Goal: Task Accomplishment & Management: Use online tool/utility

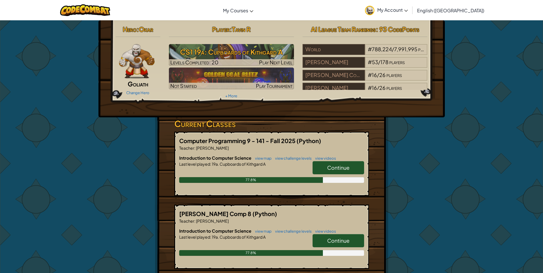
scroll to position [57, 0]
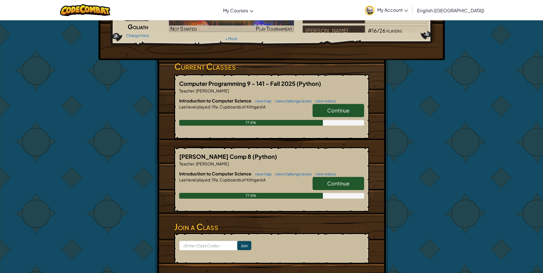
click at [354, 113] on link "Continue" at bounding box center [339, 110] width 52 height 13
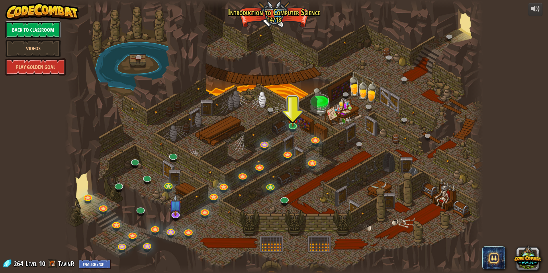
click at [36, 31] on link "Back to Classroom" at bounding box center [32, 29] width 55 height 17
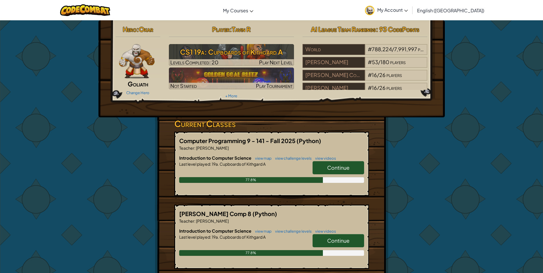
click at [341, 168] on span "Continue" at bounding box center [338, 167] width 22 height 7
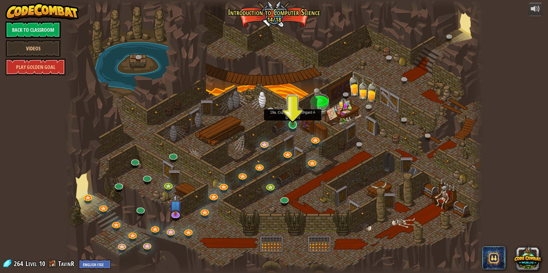
click at [292, 125] on img at bounding box center [292, 112] width 11 height 26
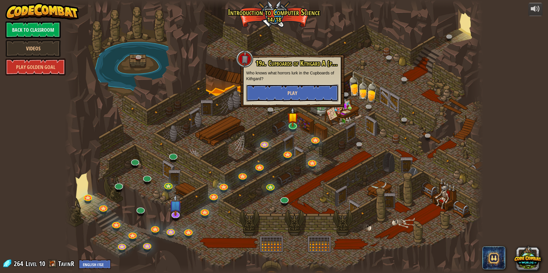
click at [294, 95] on span "Play" at bounding box center [292, 93] width 10 height 7
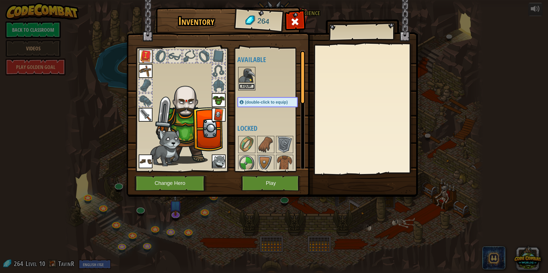
click at [244, 87] on button "Equip" at bounding box center [247, 87] width 16 height 6
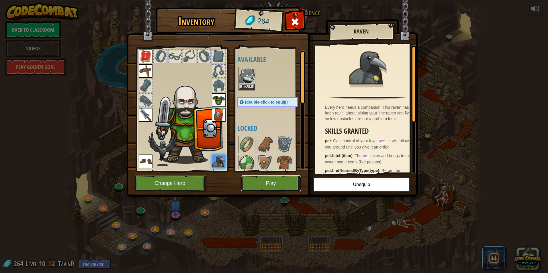
click at [283, 183] on button "Play" at bounding box center [271, 184] width 60 height 16
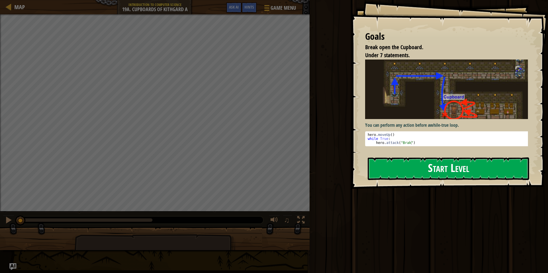
click at [446, 168] on button "Start Level" at bounding box center [447, 169] width 161 height 23
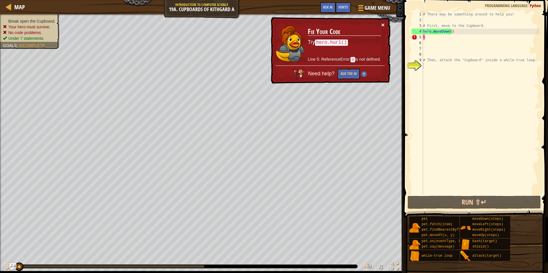
click at [383, 23] on button "×" at bounding box center [382, 25] width 3 height 6
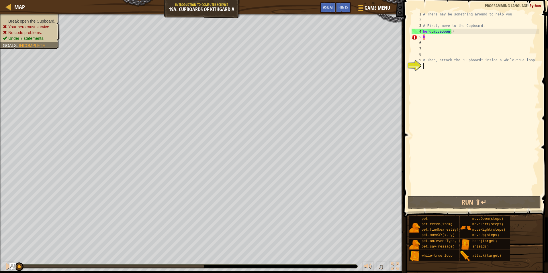
click at [430, 37] on div "# There may be something around to help you! # First, move to the Cupboard. her…" at bounding box center [480, 108] width 117 height 195
type textarea "h"
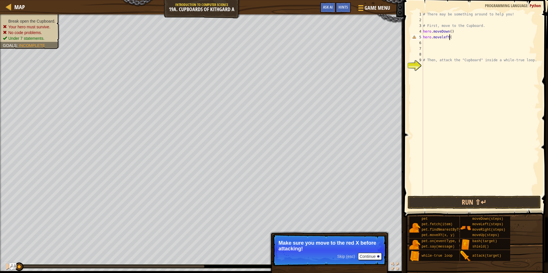
scroll to position [3, 2]
click at [445, 200] on button "Run ⇧↵" at bounding box center [473, 202] width 133 height 13
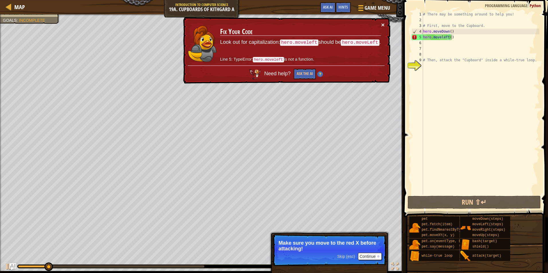
click at [383, 23] on button "×" at bounding box center [382, 25] width 3 height 6
click at [442, 38] on div "# There may be something around to help you! # First, move to the Cupboard. her…" at bounding box center [480, 108] width 117 height 195
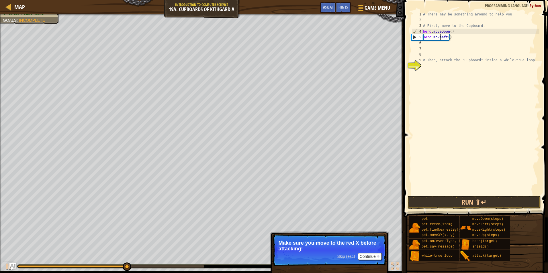
scroll to position [3, 1]
click at [440, 46] on div "hero.moveL eft press enter" at bounding box center [476, 54] width 108 height 26
click at [447, 38] on div "# There may be something around to help you! # First, move to the Cupboard. her…" at bounding box center [480, 108] width 117 height 195
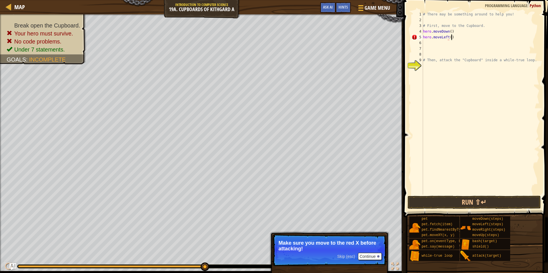
scroll to position [3, 2]
type textarea "hero.moveLeft()"
click at [442, 202] on button "Run ⇧↵" at bounding box center [473, 202] width 133 height 13
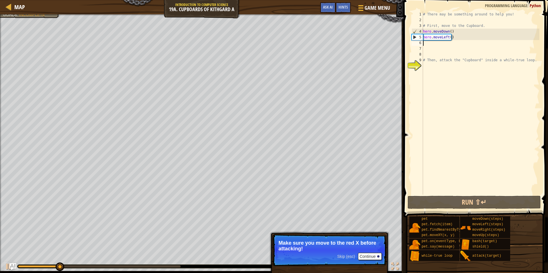
click at [423, 42] on div "# There may be something around to help you! # First, move to the Cupboard. her…" at bounding box center [480, 108] width 117 height 195
click at [363, 253] on button "Continue" at bounding box center [370, 256] width 24 height 7
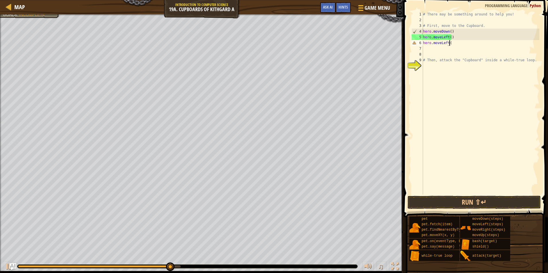
scroll to position [3, 2]
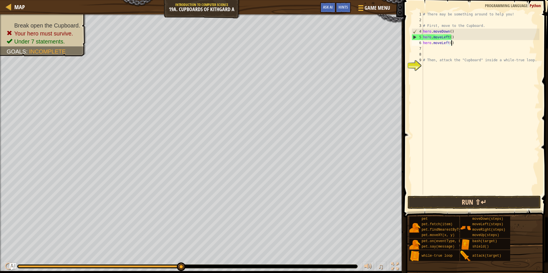
type textarea "hero.moveLeft()"
click at [440, 201] on button "Run ⇧↵" at bounding box center [473, 202] width 133 height 13
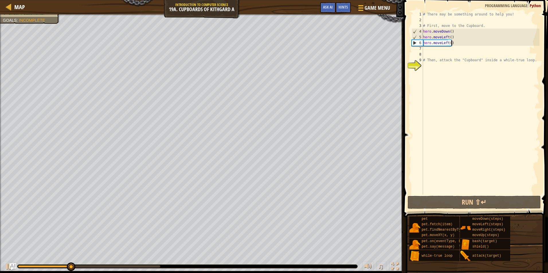
click at [427, 48] on div "# There may be something around to help you! # First, move to the Cupboard. her…" at bounding box center [480, 108] width 117 height 195
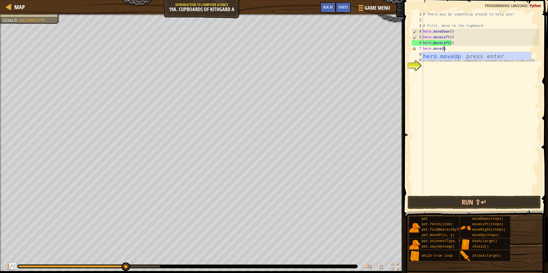
scroll to position [3, 1]
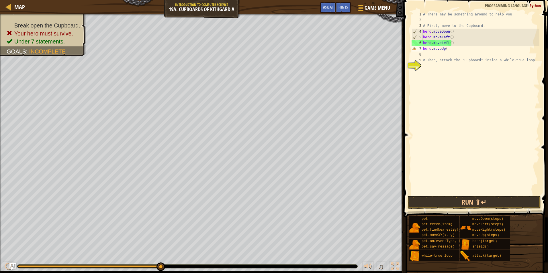
type textarea "hero.moveUp()"
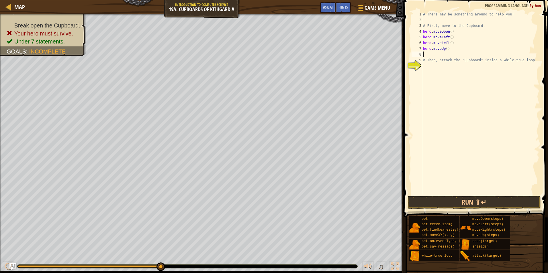
click at [429, 55] on div "# There may be something around to help you! # First, move to the Cupboard. her…" at bounding box center [480, 108] width 117 height 195
type textarea "hero.moveUp()"
click at [436, 204] on button "Run ⇧↵" at bounding box center [473, 202] width 133 height 13
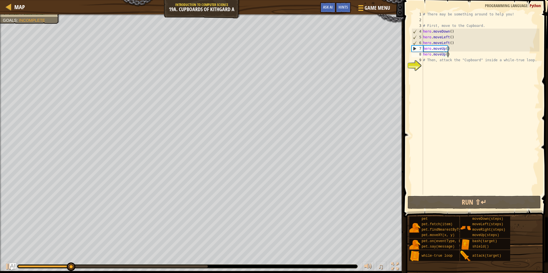
click at [426, 70] on div "# There may be something around to help you! # First, move to the Cupboard. her…" at bounding box center [480, 108] width 117 height 195
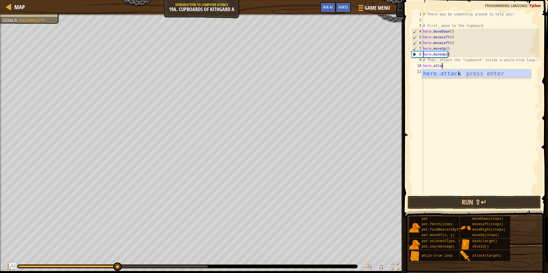
scroll to position [3, 1]
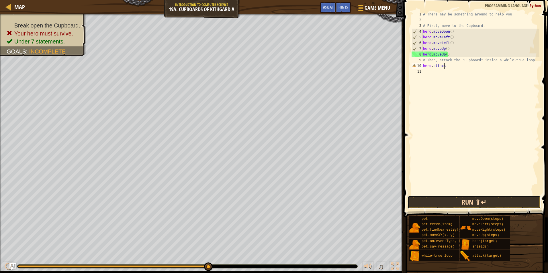
click at [491, 196] on button "Run ⇧↵" at bounding box center [473, 202] width 133 height 13
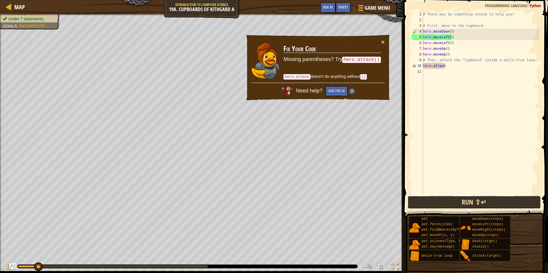
click at [491, 196] on button "Run ⇧↵" at bounding box center [473, 202] width 133 height 13
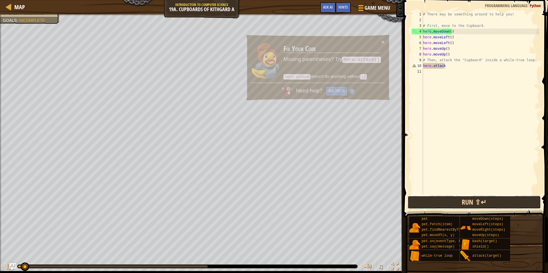
click at [491, 196] on button "Run ⇧↵" at bounding box center [473, 202] width 133 height 13
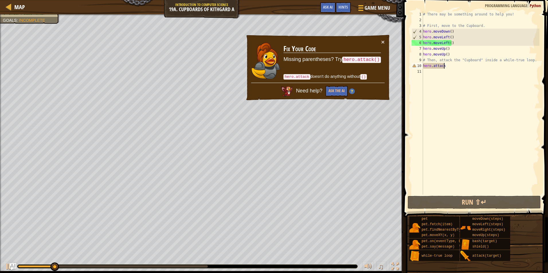
click at [449, 66] on div "# There may be something around to help you! # First, move to the Cupboard. her…" at bounding box center [480, 108] width 117 height 195
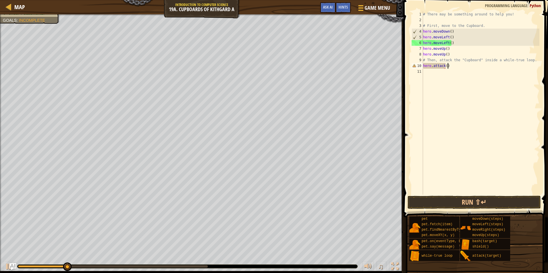
scroll to position [3, 2]
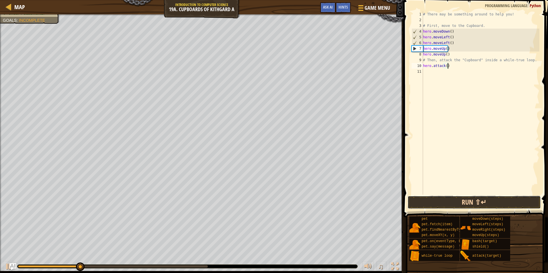
click at [458, 205] on button "Run ⇧↵" at bounding box center [473, 202] width 133 height 13
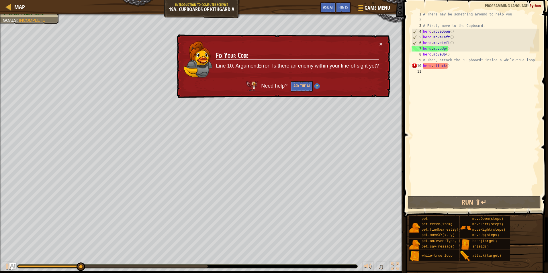
click at [445, 64] on div "# There may be something around to help you! # First, move to the Cupboard. her…" at bounding box center [480, 108] width 117 height 195
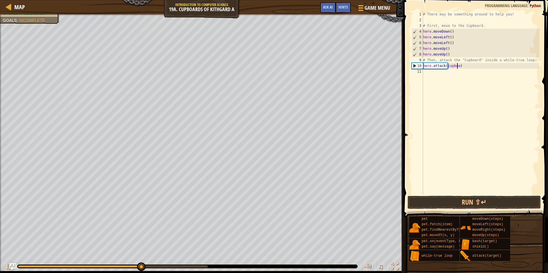
scroll to position [3, 3]
click at [449, 203] on button "Run ⇧↵" at bounding box center [473, 202] width 133 height 13
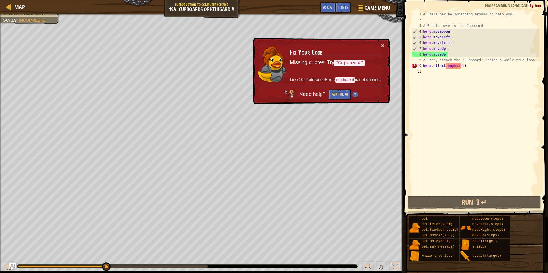
click at [447, 66] on div "# There may be something around to help you! # First, move to the Cupboard. her…" at bounding box center [480, 108] width 117 height 195
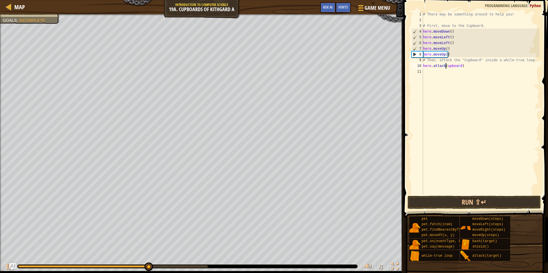
type textarea "hero.attack(Cupboard)"
click at [436, 92] on div "# There may be something around to help you! # First, move to the Cupboard. her…" at bounding box center [480, 108] width 117 height 195
click at [460, 67] on div "# There may be something around to help you! # First, move to the Cupboard. her…" at bounding box center [480, 108] width 117 height 195
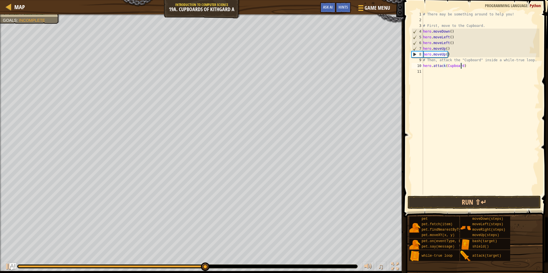
scroll to position [3, 3]
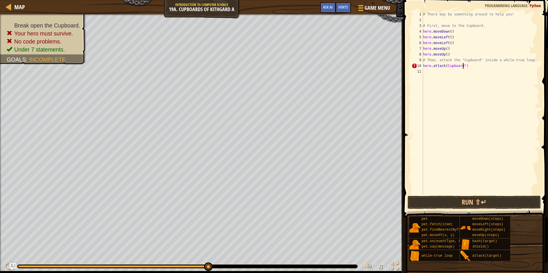
click at [445, 64] on div "# There may be something around to help you! # First, move to the Cupboard. her…" at bounding box center [480, 108] width 117 height 195
click at [450, 69] on div "# There may be something around to help you! # First, move to the Cupboard. her…" at bounding box center [480, 108] width 117 height 195
click at [444, 65] on div "# There may be something around to help you! # First, move to the Cupboard. her…" at bounding box center [480, 108] width 117 height 195
click at [444, 65] on div "# There may be something around to help you! # First, move to the Cupboard. her…" at bounding box center [480, 102] width 117 height 183
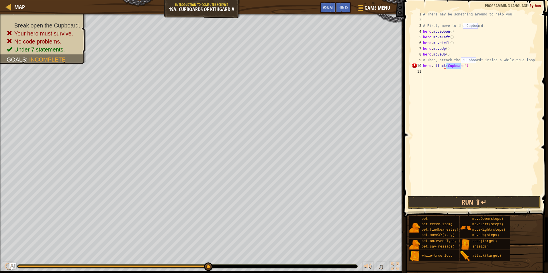
click at [444, 77] on div "# There may be something around to help you! # First, move to the Cupboard. her…" at bounding box center [480, 108] width 117 height 195
type textarea "hero.attack(Cupboard")"
click at [433, 124] on div "# There may be something around to help you! # First, move to the Cupboard. her…" at bounding box center [480, 102] width 117 height 183
click at [410, 114] on div "hero.attack(Cupboard") 1 2 3 4 5 6 7 8 9 10 11 # There may be something around …" at bounding box center [474, 102] width 129 height 183
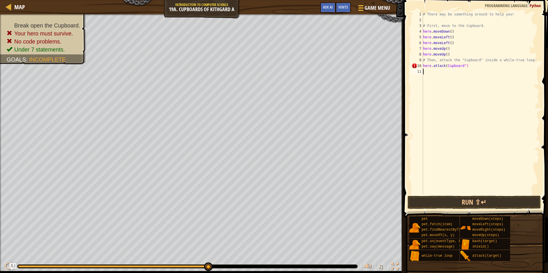
click at [445, 65] on div "# There may be something around to help you! # First, move to the Cupboard. her…" at bounding box center [480, 108] width 117 height 195
type textarea "hero.attack("Cupboard")"
click at [463, 203] on button "Run ⇧↵" at bounding box center [473, 202] width 133 height 13
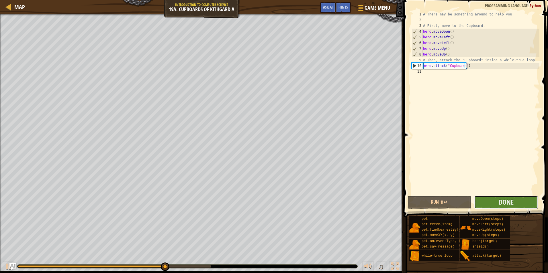
click at [495, 206] on button "Done" at bounding box center [506, 202] width 64 height 13
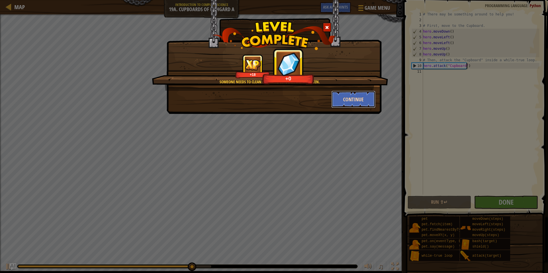
click at [347, 97] on button "Continue" at bounding box center [353, 99] width 44 height 17
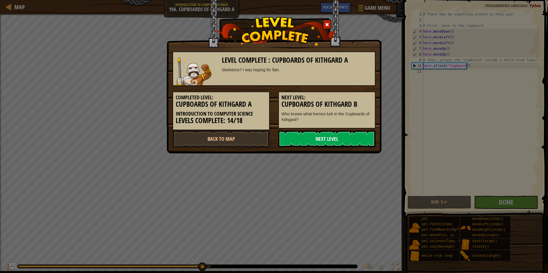
click at [332, 135] on link "Next Level" at bounding box center [326, 138] width 97 height 17
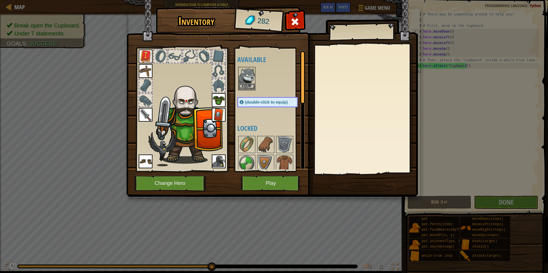
click at [250, 83] on img at bounding box center [247, 76] width 16 height 16
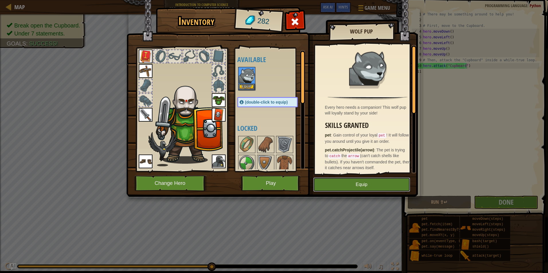
click at [322, 182] on button "Equip" at bounding box center [361, 185] width 97 height 14
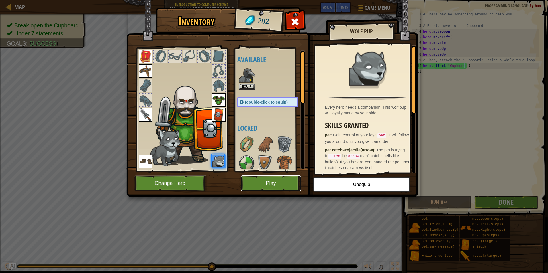
click at [288, 180] on button "Play" at bounding box center [271, 184] width 60 height 16
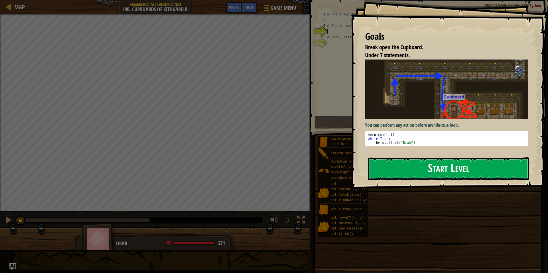
click at [410, 172] on button "Start Level" at bounding box center [447, 169] width 161 height 23
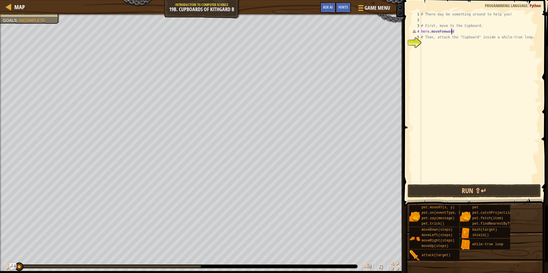
scroll to position [3, 2]
type textarea "hero.moveFoeward()"
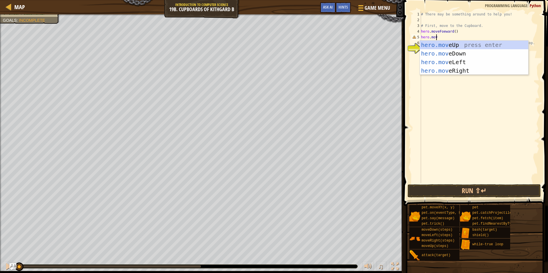
scroll to position [3, 1]
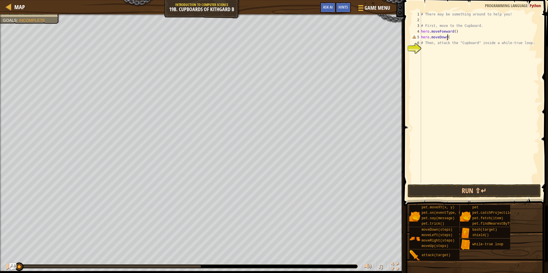
type textarea "hero.moveDown()"
type textarea "hero.moveForward()"
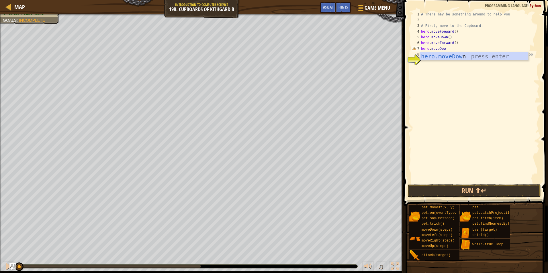
scroll to position [3, 2]
type textarea "hero.moveDown()"
click at [438, 67] on div "# There may be something around to help you! # First, move to the Cupboard. her…" at bounding box center [480, 102] width 118 height 183
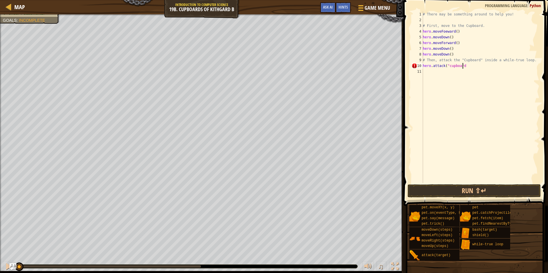
scroll to position [3, 3]
click at [453, 190] on button "Run ⇧↵" at bounding box center [473, 190] width 133 height 13
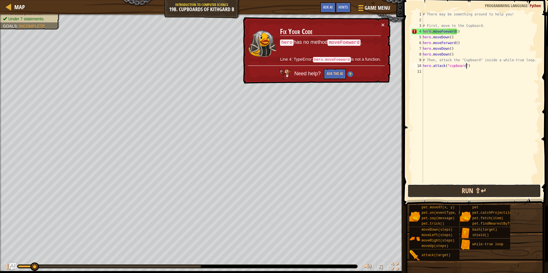
click at [456, 190] on button "Run ⇧↵" at bounding box center [473, 190] width 133 height 13
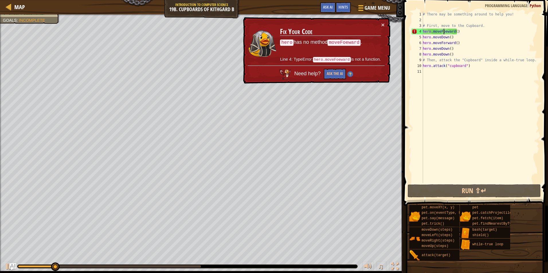
click at [443, 32] on div "# There may be something around to help you! # First, move to the Cupboard. her…" at bounding box center [480, 102] width 118 height 183
click at [444, 32] on div "# There may be something around to help you! # First, move to the Cupboard. her…" at bounding box center [480, 102] width 118 height 183
click at [445, 32] on div "# There may be something around to help you! # First, move to the Cupboard. her…" at bounding box center [480, 102] width 118 height 183
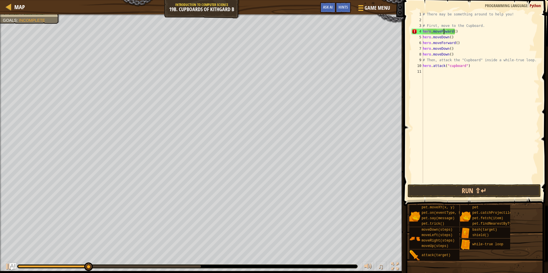
scroll to position [3, 2]
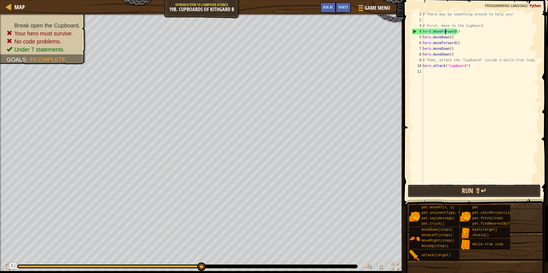
click at [456, 189] on button "Run ⇧↵" at bounding box center [473, 190] width 133 height 13
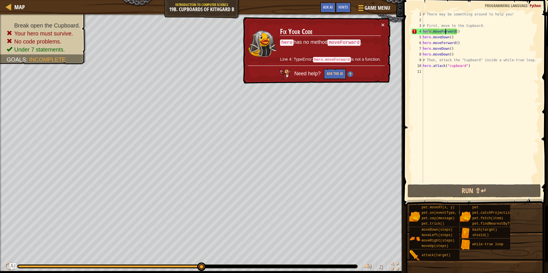
click at [452, 32] on div "# There may be something around to help you! # First, move to the Cupboard. her…" at bounding box center [480, 102] width 118 height 183
click at [452, 30] on div "# There may be something around to help you! # First, move to the Cupboard. her…" at bounding box center [480, 102] width 118 height 183
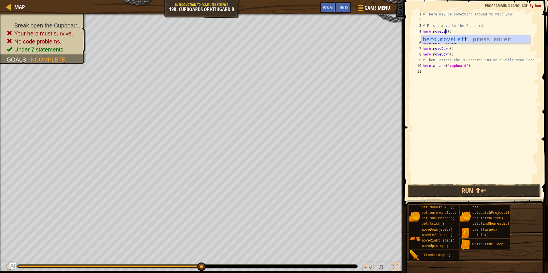
scroll to position [3, 2]
click at [454, 50] on div "# There may be something around to help you! # First, move to the Cupboard. her…" at bounding box center [480, 102] width 118 height 183
click at [453, 41] on div "# There may be something around to help you! # First, move to the Cupboard. her…" at bounding box center [480, 102] width 118 height 183
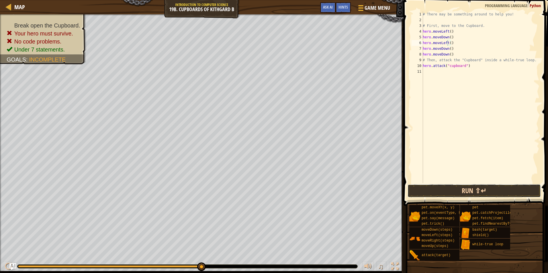
click at [461, 192] on button "Run ⇧↵" at bounding box center [473, 190] width 133 height 13
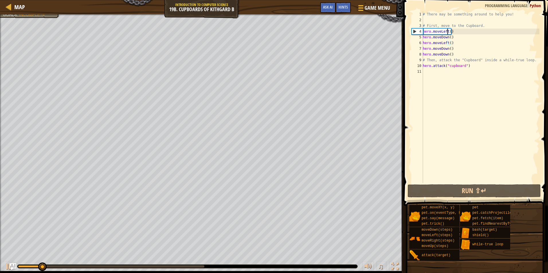
click at [446, 32] on div "# There may be something around to help you! # First, move to the Cupboard. her…" at bounding box center [480, 102] width 118 height 183
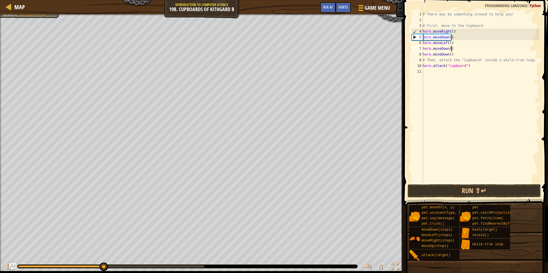
click at [456, 50] on div "# There may be something around to help you! # First, move to the Cupboard. her…" at bounding box center [480, 102] width 118 height 183
click at [447, 44] on div "# There may be something around to help you! # First, move to the Cupboard. her…" at bounding box center [480, 102] width 118 height 183
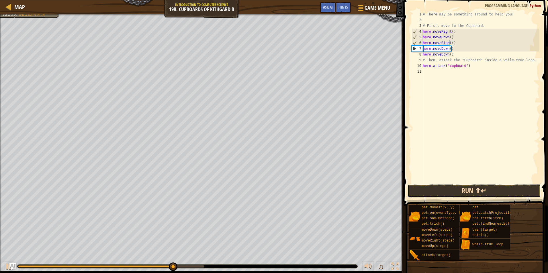
click at [448, 185] on button "Run ⇧↵" at bounding box center [473, 190] width 133 height 13
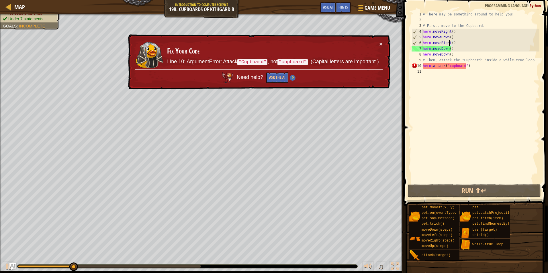
click at [450, 66] on div "# There may be something around to help you! # First, move to the Cupboard. her…" at bounding box center [480, 102] width 118 height 183
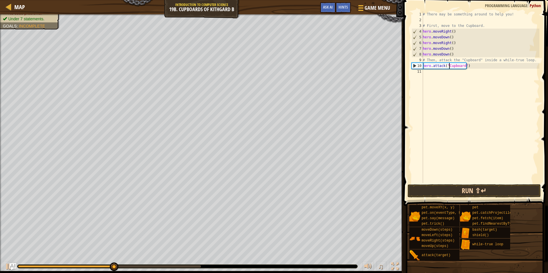
type textarea "hero.attack("Cupboard")"
click at [458, 191] on button "Run ⇧↵" at bounding box center [473, 190] width 133 height 13
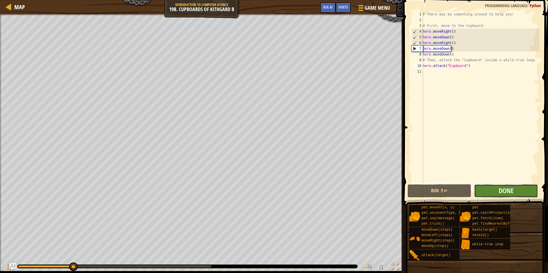
click at [494, 186] on button "Done" at bounding box center [506, 190] width 64 height 13
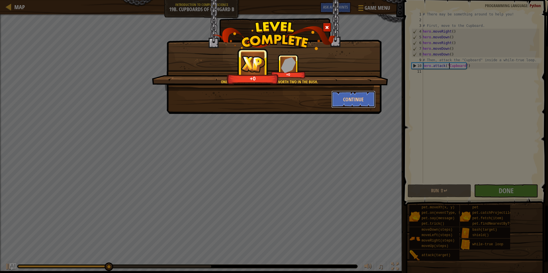
click at [369, 101] on button "Continue" at bounding box center [353, 99] width 44 height 17
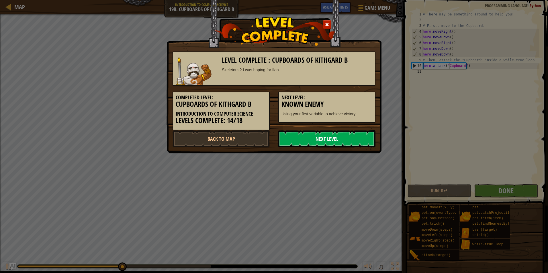
click at [322, 142] on link "Next Level" at bounding box center [326, 138] width 97 height 17
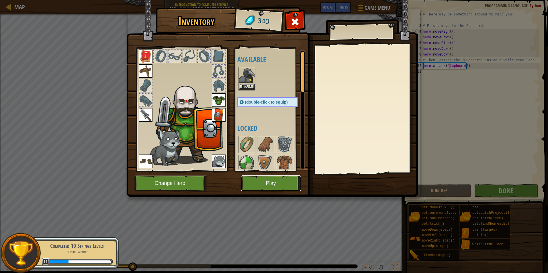
click at [270, 180] on button "Play" at bounding box center [271, 184] width 60 height 16
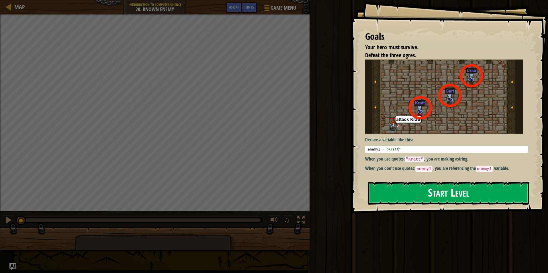
click at [456, 190] on button "Start Level" at bounding box center [447, 193] width 161 height 23
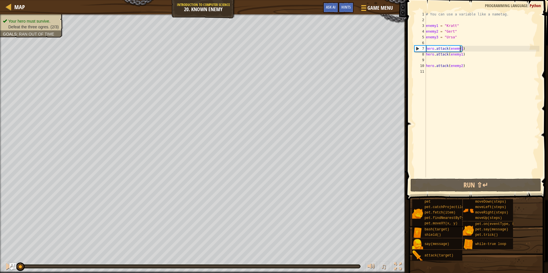
click at [460, 48] on div "# You can use a variable like a nametag. enemy1 = "[PERSON_NAME]" enemy2 = "[PE…" at bounding box center [481, 100] width 115 height 178
click at [449, 47] on div "# You can use a variable like a nametag. enemy1 = "[PERSON_NAME]" enemy2 = "[PE…" at bounding box center [481, 100] width 115 height 178
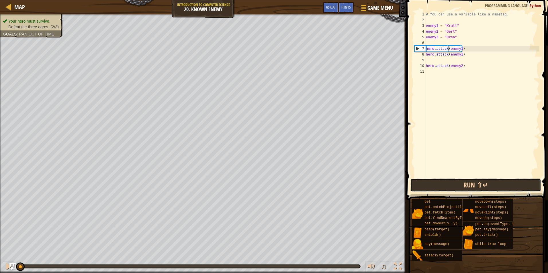
click at [459, 181] on button "Run ⇧↵" at bounding box center [475, 185] width 131 height 13
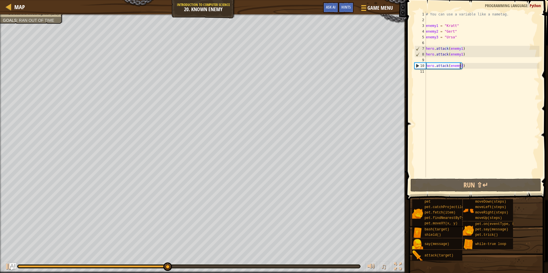
click at [460, 68] on div "# You can use a variable like a nametag. enemy1 = "[PERSON_NAME]" enemy2 = "[PE…" at bounding box center [481, 100] width 115 height 178
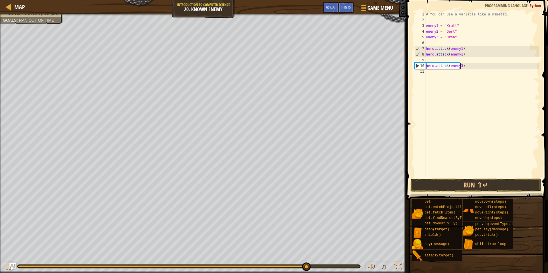
scroll to position [3, 3]
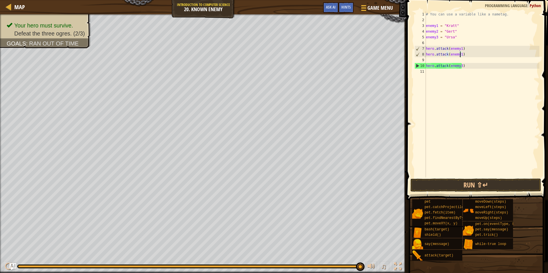
click at [460, 56] on div "# You can use a variable like a nametag. enemy1 = "[PERSON_NAME]" enemy2 = "[PE…" at bounding box center [481, 100] width 115 height 178
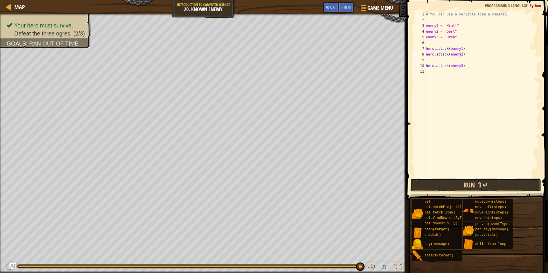
click at [462, 185] on button "Run ⇧↵" at bounding box center [475, 185] width 131 height 13
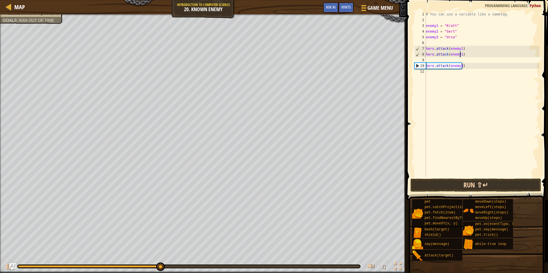
type textarea "hero.attack(enemy1)"
click at [458, 181] on button "Run ⇧↵" at bounding box center [475, 185] width 131 height 13
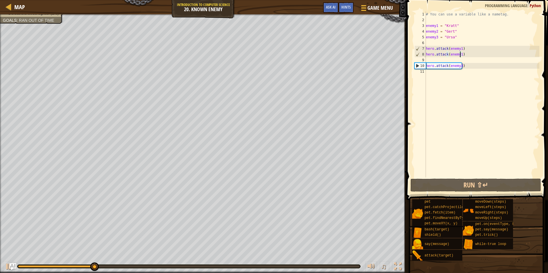
click at [430, 58] on div "# You can use a variable like a nametag. enemy1 = "[PERSON_NAME]" enemy2 = "[PE…" at bounding box center [481, 100] width 115 height 178
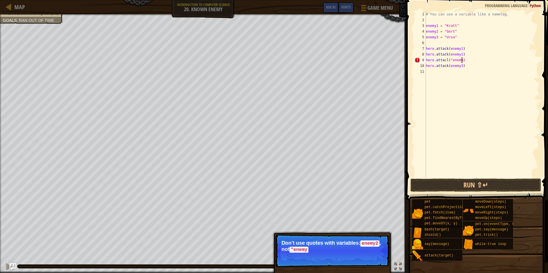
scroll to position [3, 3]
type textarea "hero.attacl("enemy2")"
